Goal: Find specific page/section: Find specific page/section

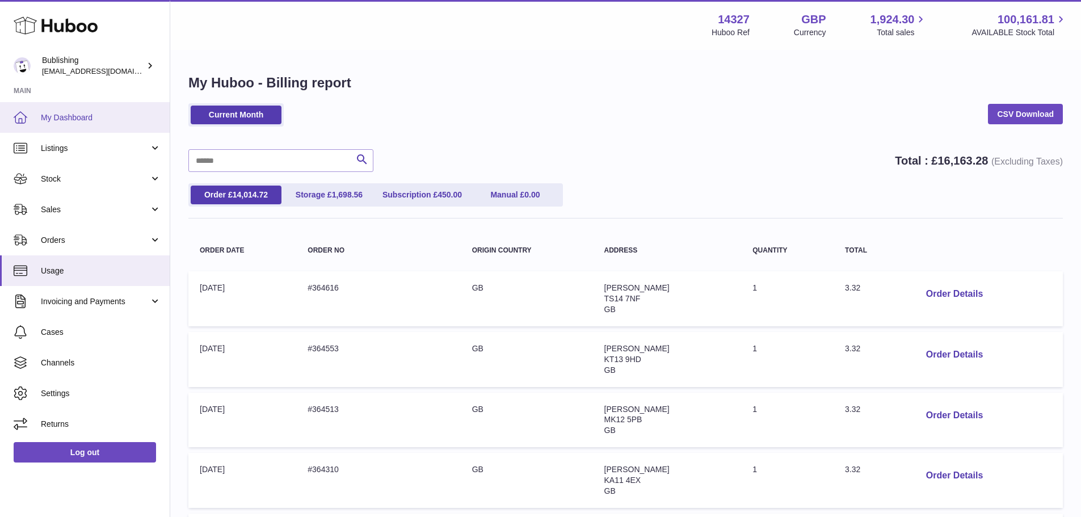
click at [70, 117] on span "My Dashboard" at bounding box center [101, 117] width 120 height 11
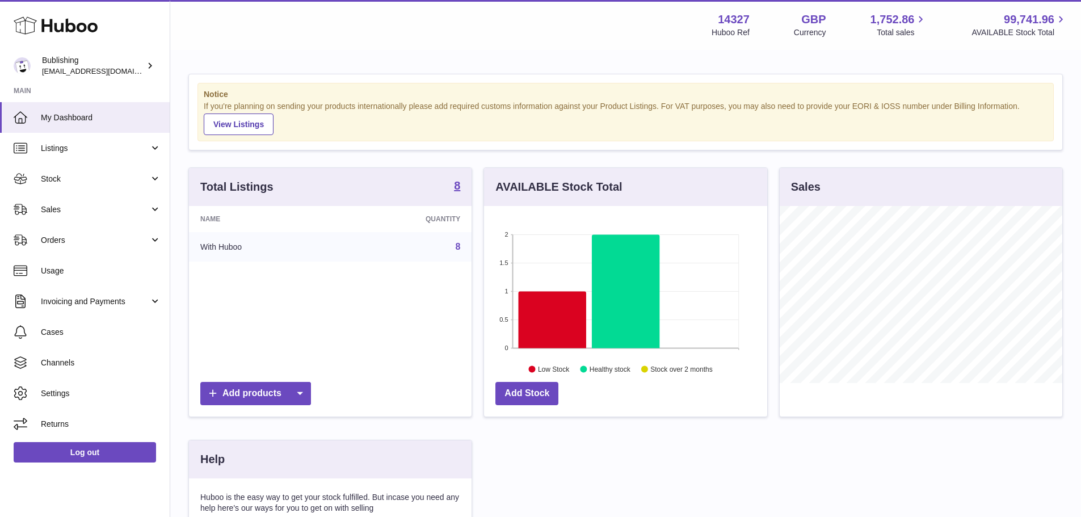
scroll to position [177, 283]
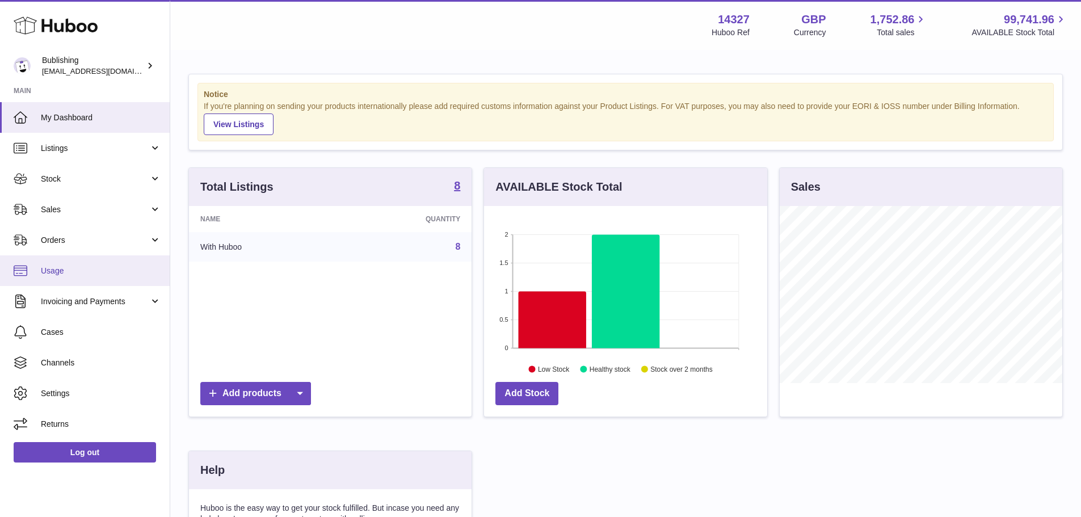
click at [76, 278] on link "Usage" at bounding box center [85, 270] width 170 height 31
